Goal: Task Accomplishment & Management: Manage account settings

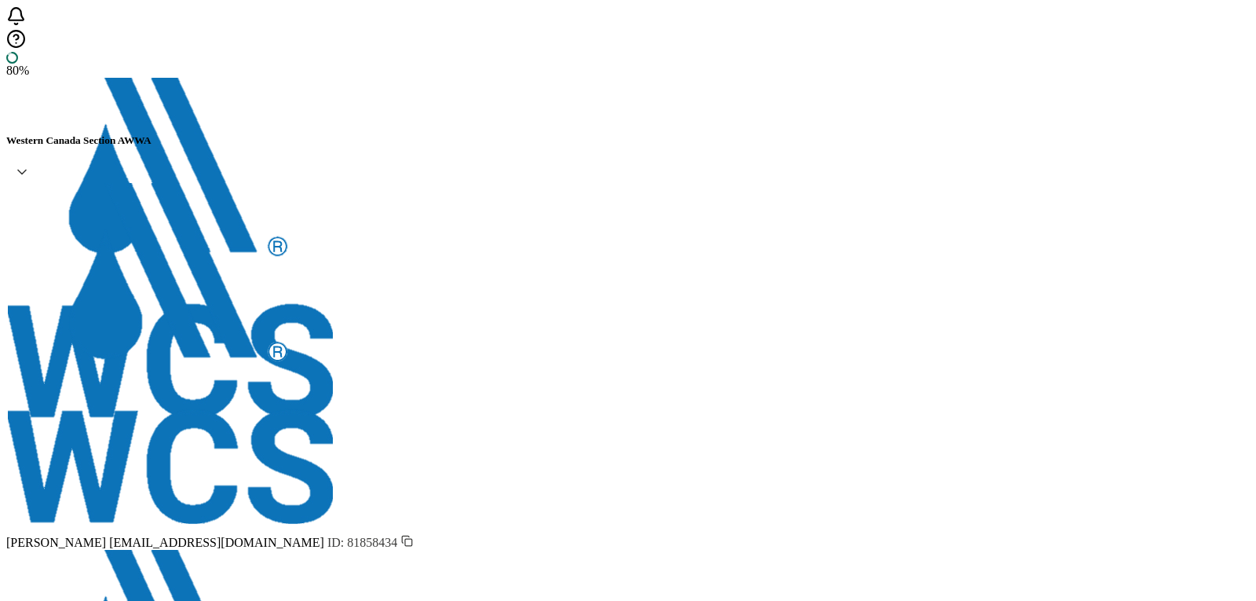
drag, startPoint x: 1250, startPoint y: 419, endPoint x: 1250, endPoint y: 439, distance: 20.4
